Goal: Transaction & Acquisition: Download file/media

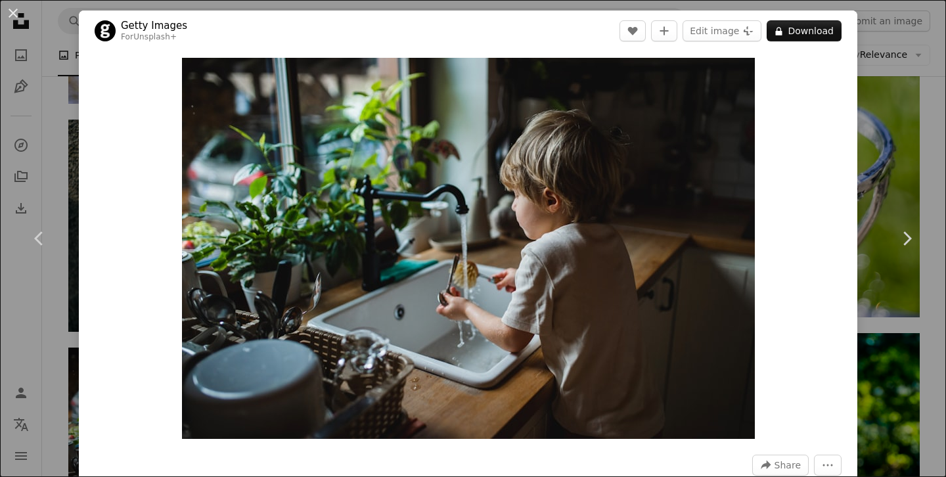
scroll to position [1037, 0]
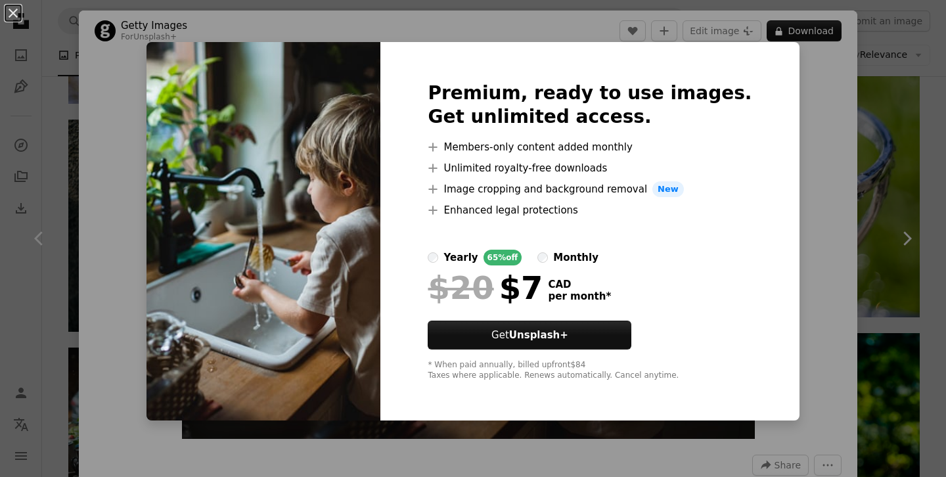
click at [835, 120] on div "An X shape Premium, ready to use images. Get unlimited access. A plus sign Memb…" at bounding box center [473, 238] width 946 height 477
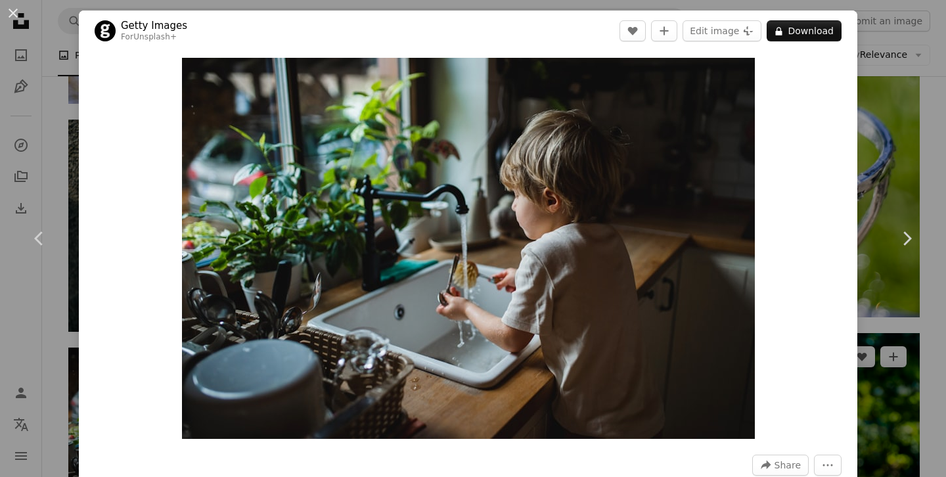
click at [919, 140] on div "An X shape Chevron left Chevron right Getty Images For Unsplash+ A heart A plus…" at bounding box center [473, 238] width 946 height 477
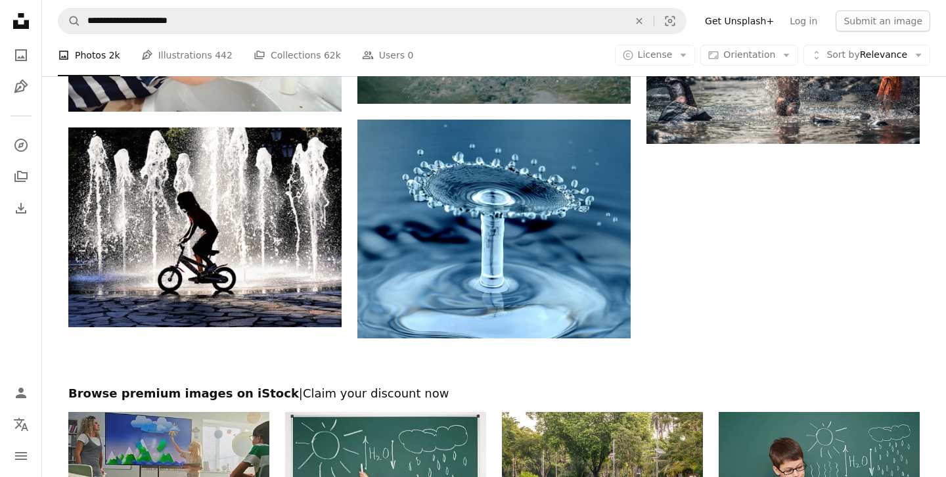
scroll to position [1883, 0]
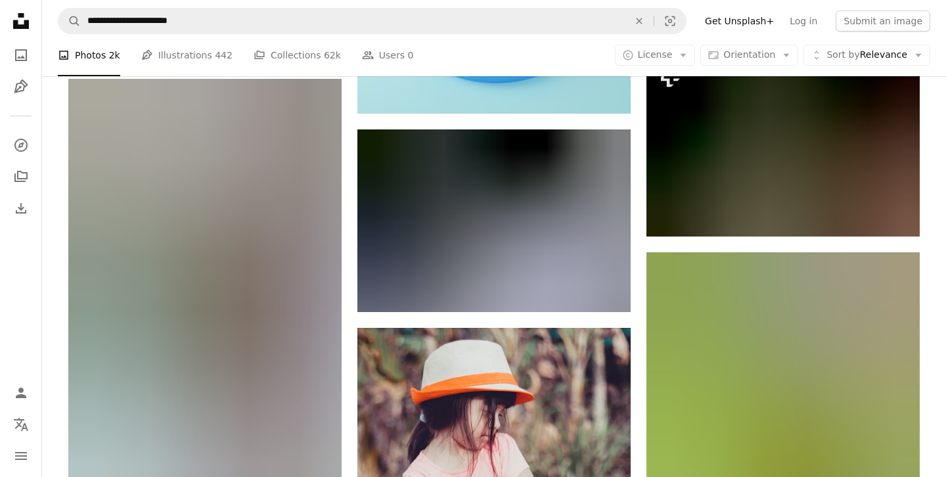
scroll to position [9746, 0]
